Goal: Contribute content

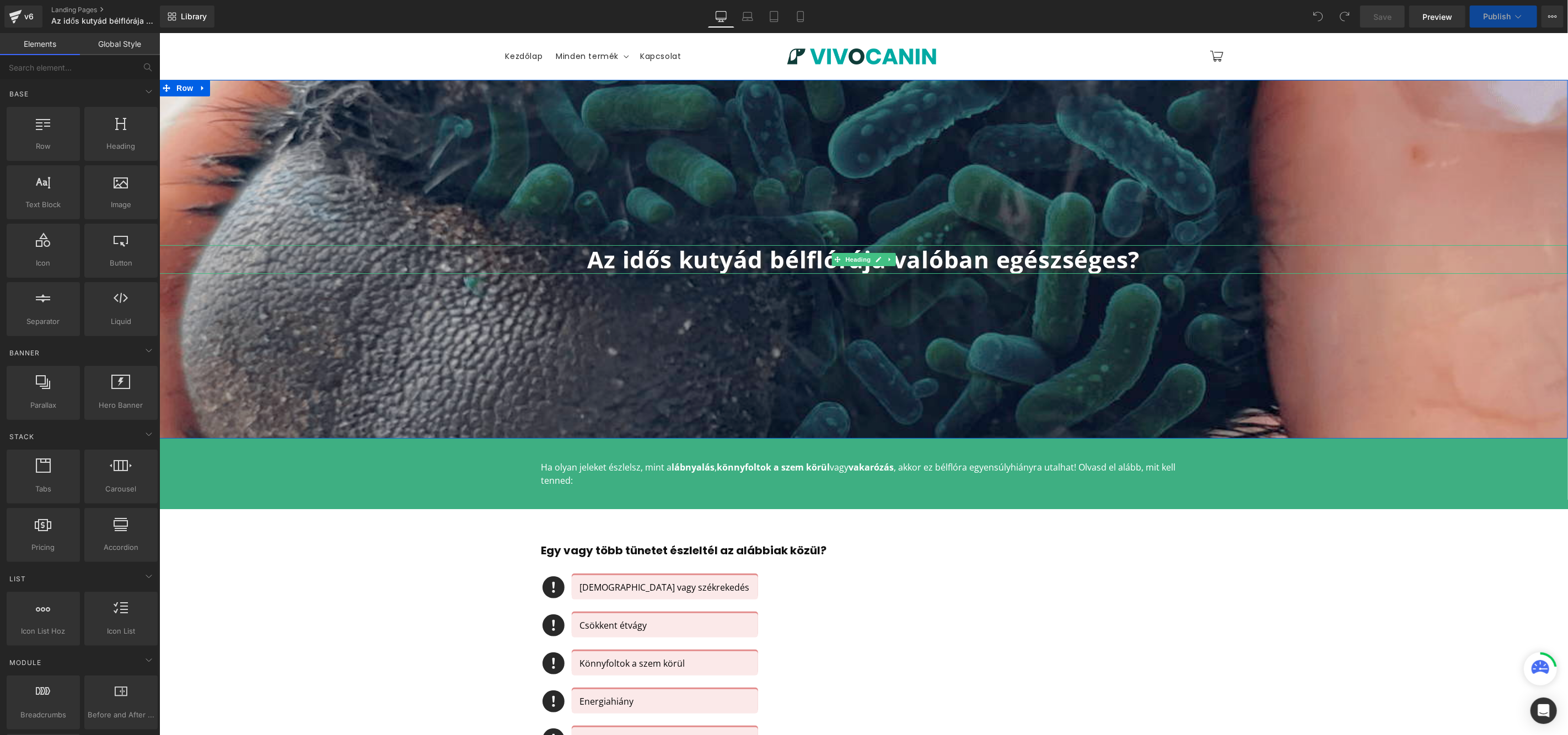
click at [626, 256] on b "Az idős kutyád bélflórája valóban egészséges?" at bounding box center [863, 259] width 553 height 32
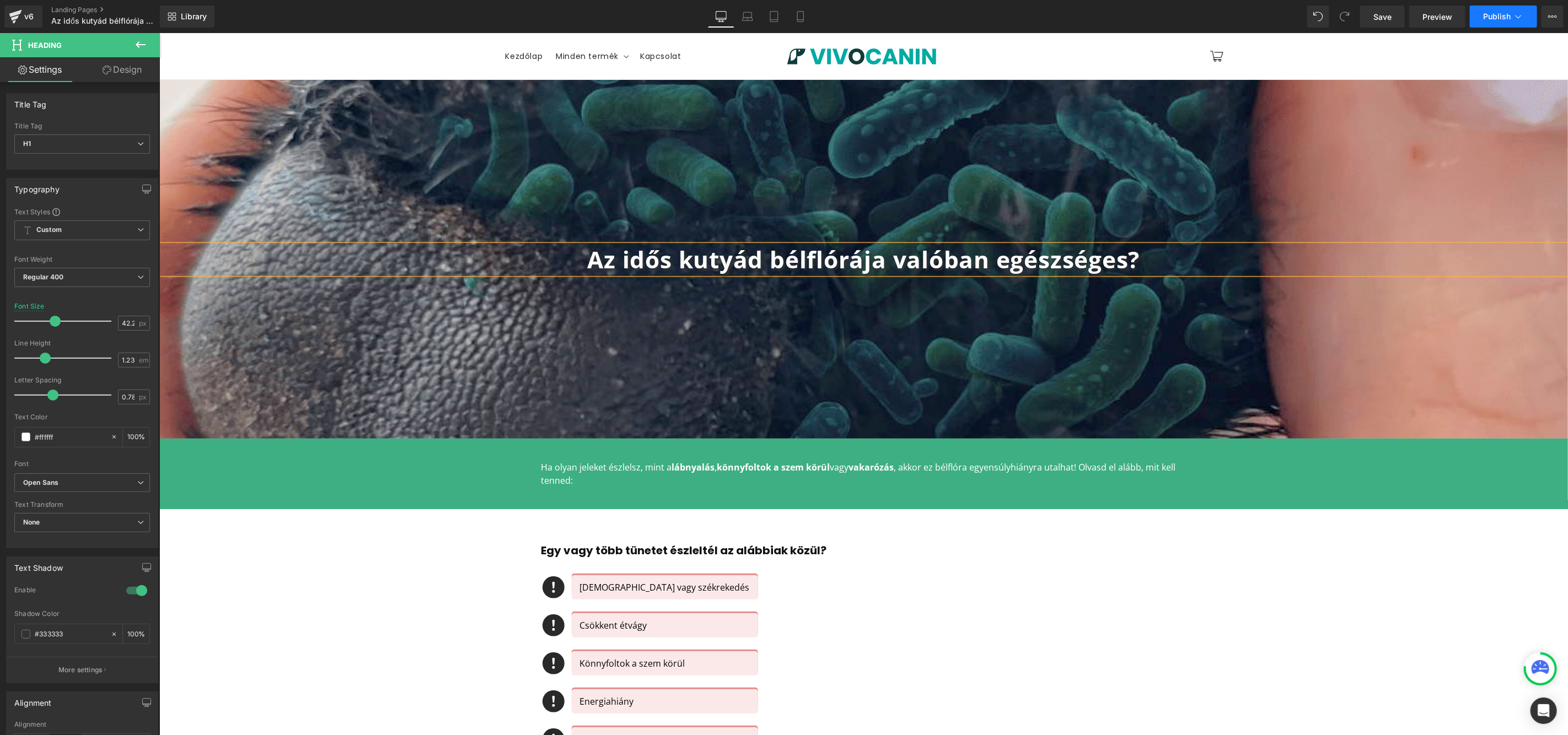
click at [1525, 17] on button "Publish" at bounding box center [1503, 16] width 68 height 22
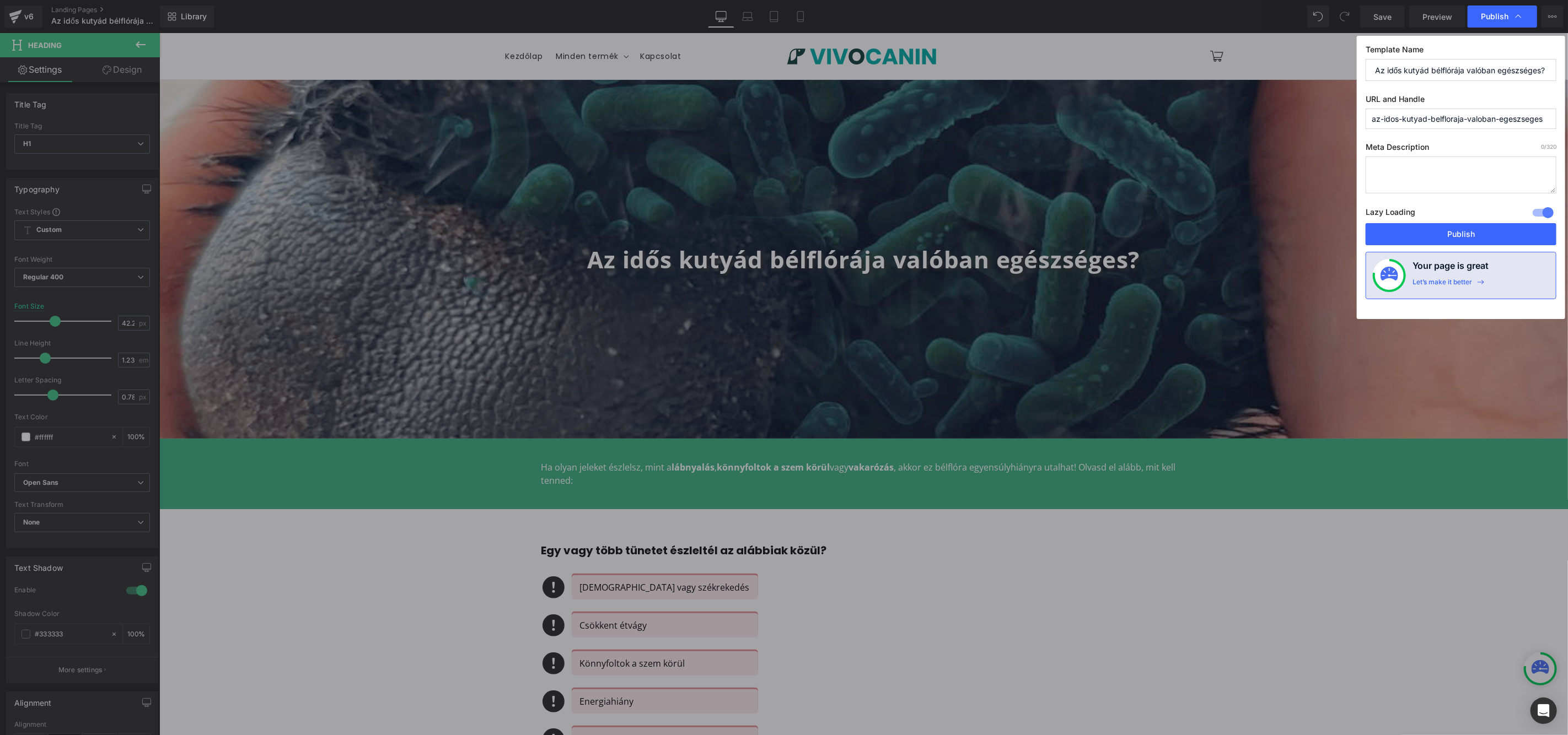
click at [1474, 68] on input "Az idős kutyád bélflórája valóban egészséges?" at bounding box center [1461, 70] width 191 height 22
click at [1445, 68] on input "Old dog gut microflora" at bounding box center [1461, 70] width 191 height 22
type input "Old dog gut flora"
click at [1471, 237] on button "Publish" at bounding box center [1461, 234] width 191 height 22
